Goal: Task Accomplishment & Management: Use online tool/utility

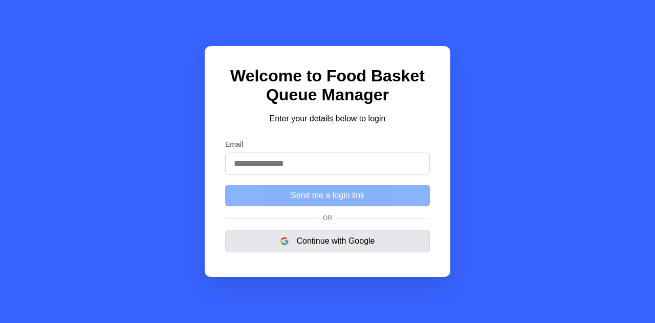
click at [325, 247] on button "Continue with Google" at bounding box center [327, 241] width 205 height 23
